Goal: Find specific page/section: Find specific page/section

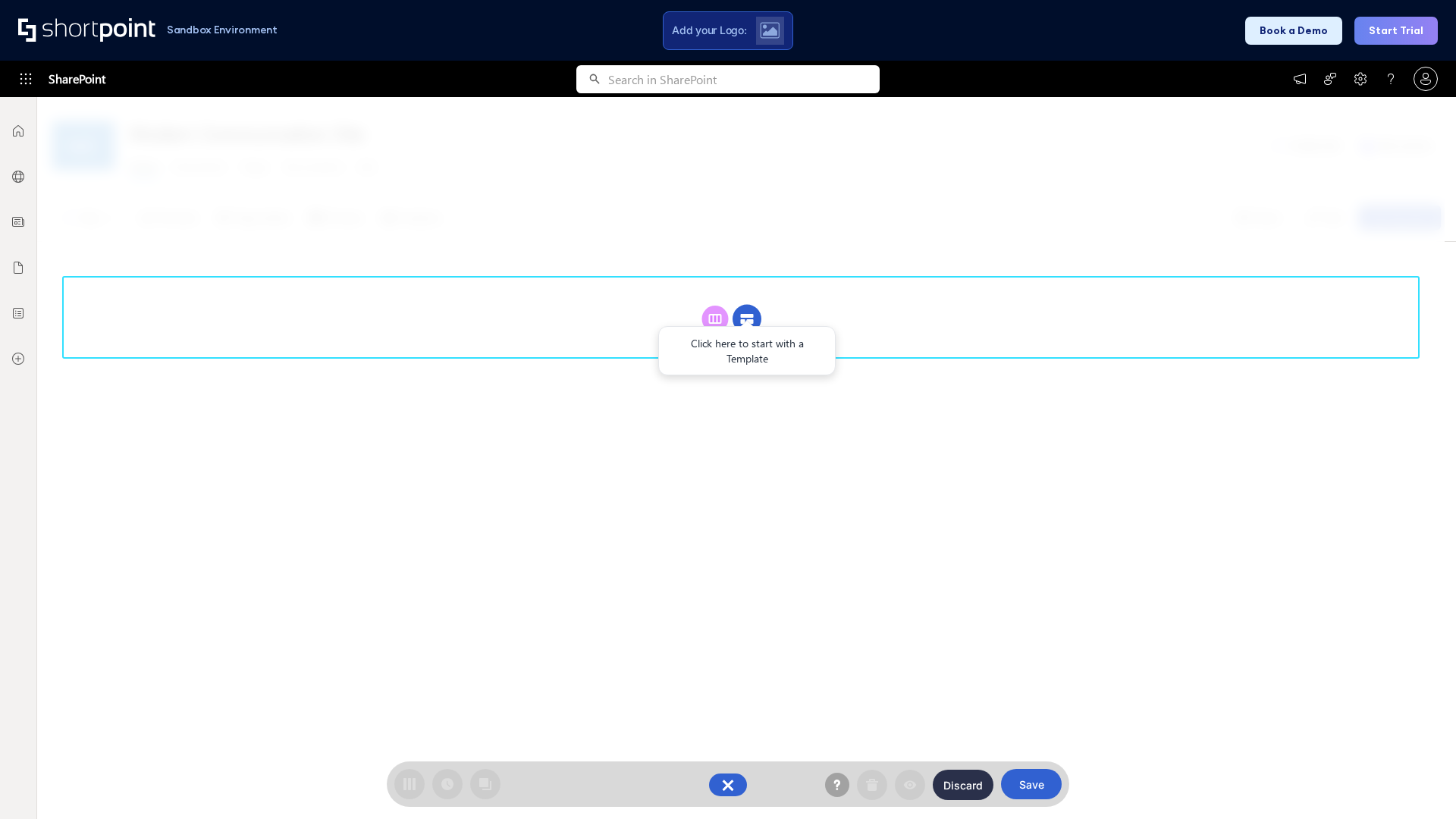
click at [747, 318] on circle at bounding box center [747, 319] width 29 height 29
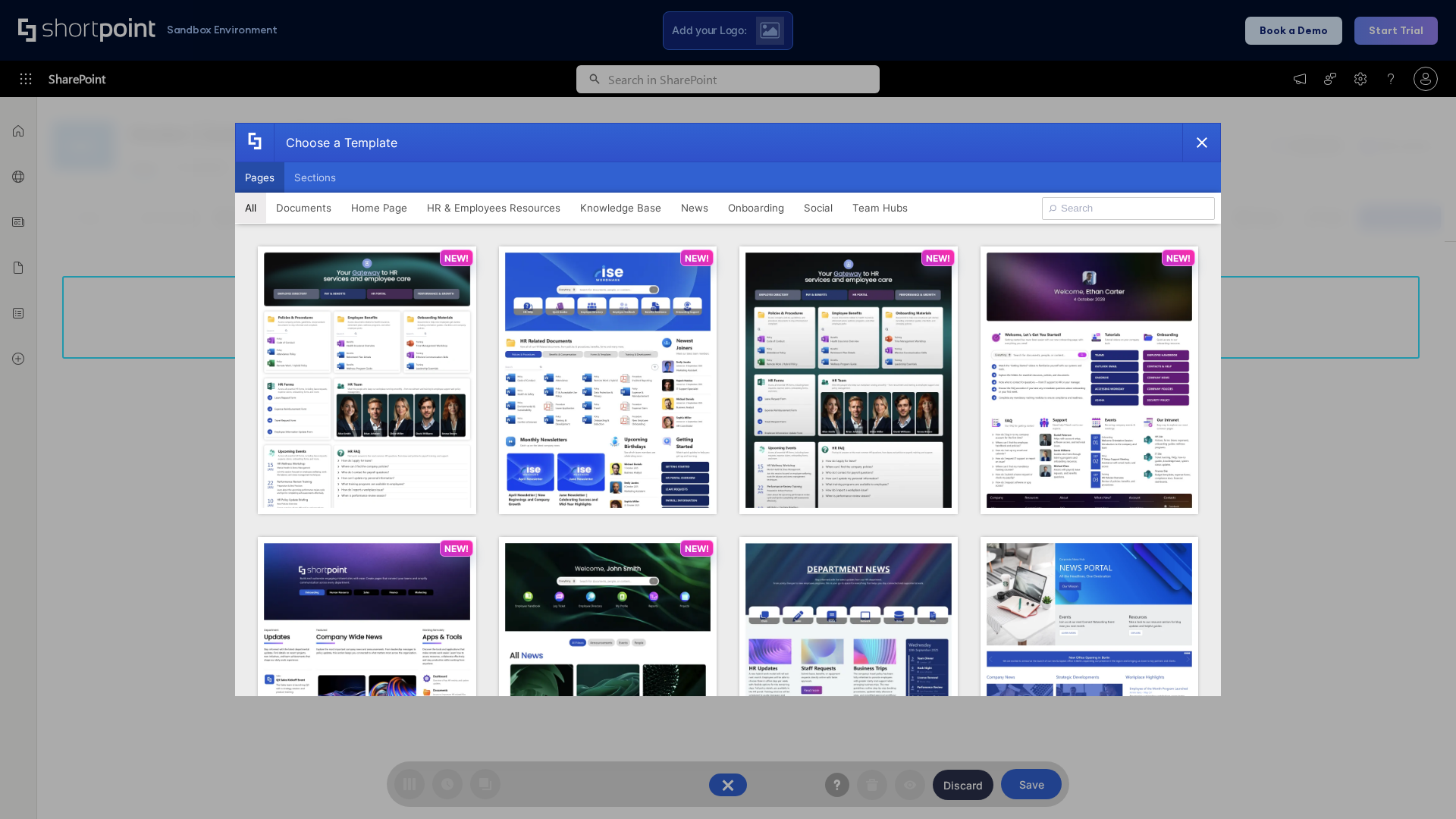
click at [260, 178] on button "Pages" at bounding box center [260, 178] width 49 height 31
type input "Onboarding 1"
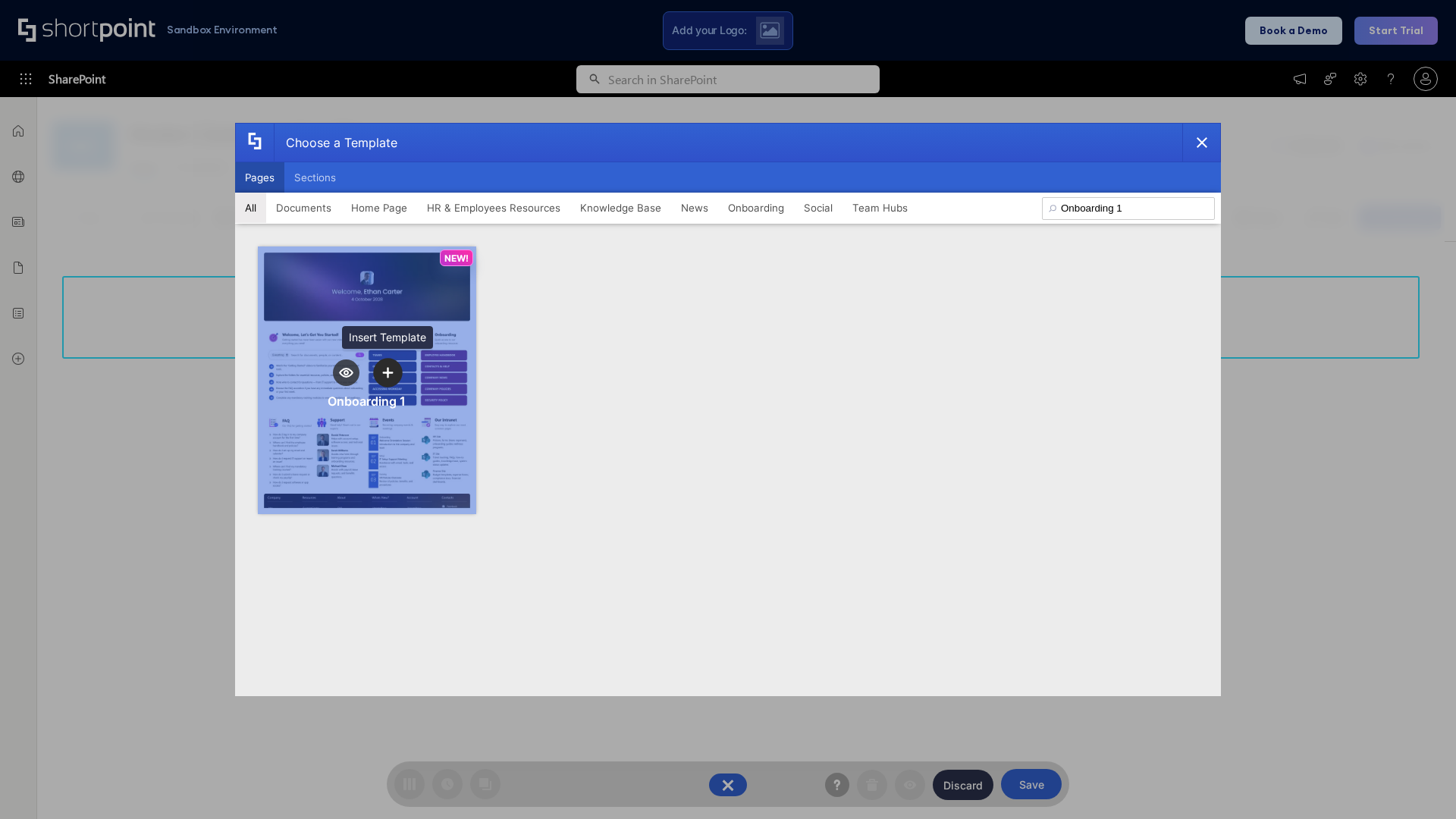
click at [388, 372] on icon "template selector" at bounding box center [388, 372] width 11 height 11
